Goal: Information Seeking & Learning: Learn about a topic

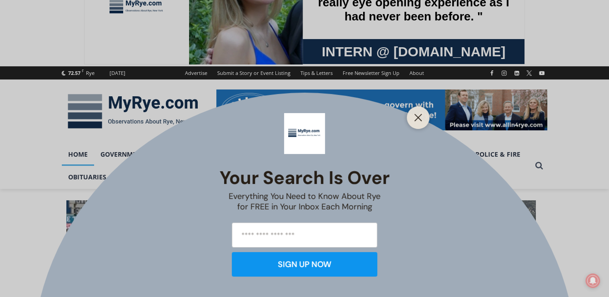
scroll to position [108, 0]
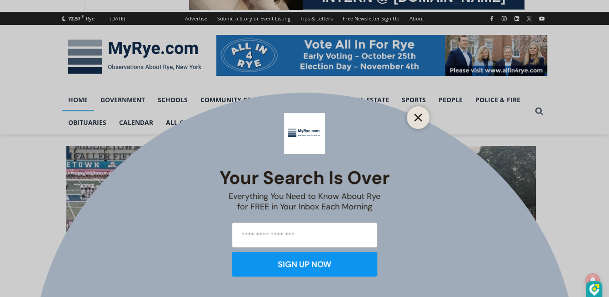
click at [419, 116] on line "Close" at bounding box center [418, 118] width 6 height 6
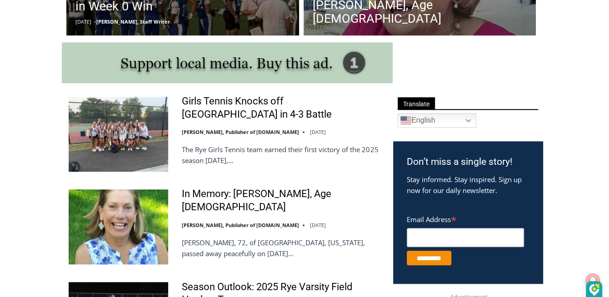
scroll to position [469, 0]
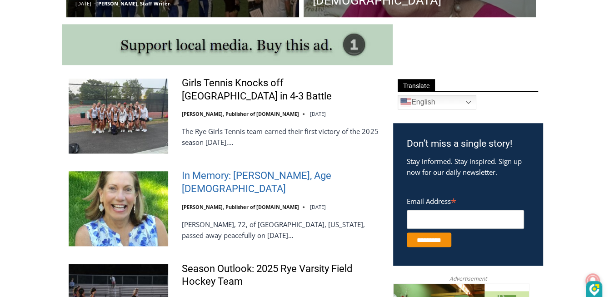
click at [277, 190] on link "In Memory: [PERSON_NAME], Age [DEMOGRAPHIC_DATA]" at bounding box center [282, 183] width 200 height 26
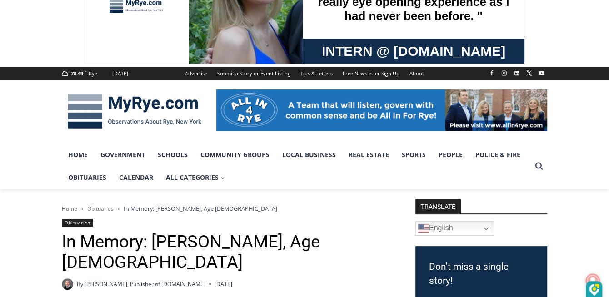
click at [251, 190] on link "Community Groups Expand" at bounding box center [205, 195] width 91 height 20
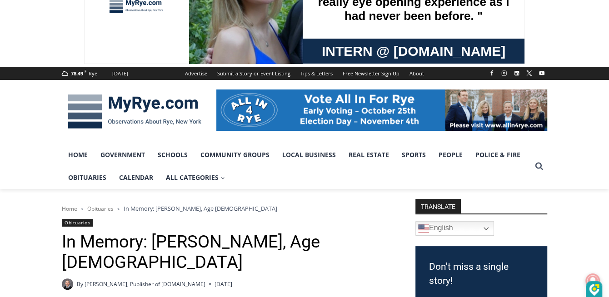
scroll to position [68, 0]
